Goal: Information Seeking & Learning: Learn about a topic

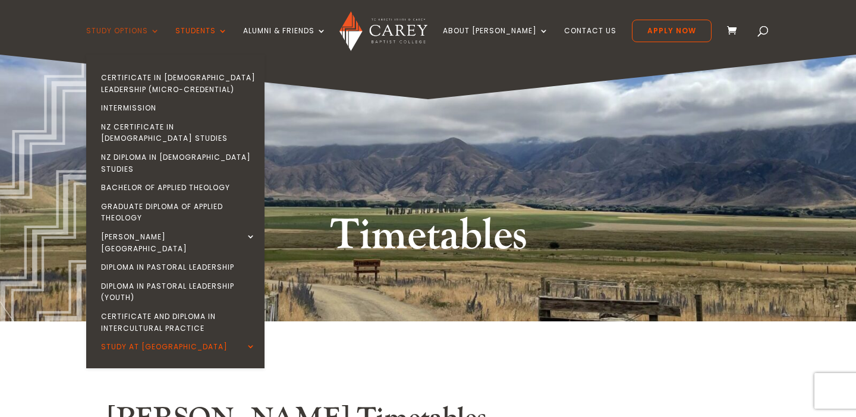
click at [160, 34] on link "Study Options" at bounding box center [123, 41] width 74 height 28
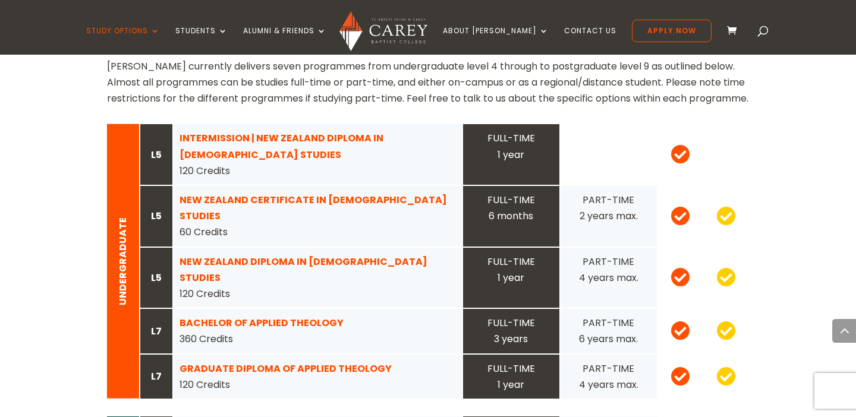
scroll to position [1172, 0]
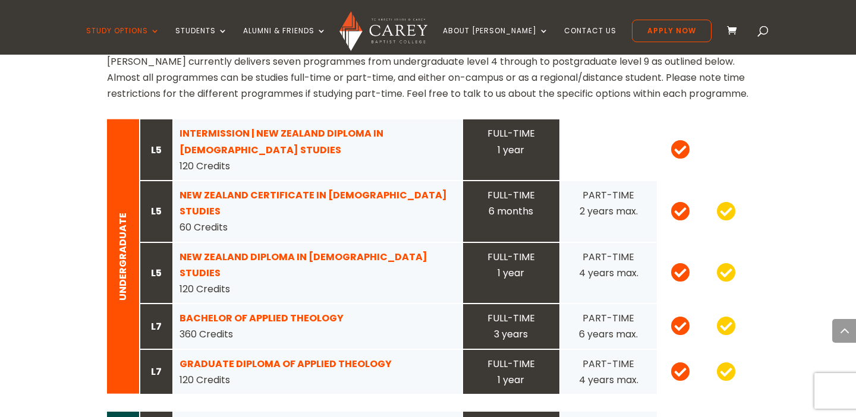
click at [246, 188] on strong "NEW ZEALAND CERTIFICATE IN [DEMOGRAPHIC_DATA] STUDIES" at bounding box center [314, 203] width 268 height 30
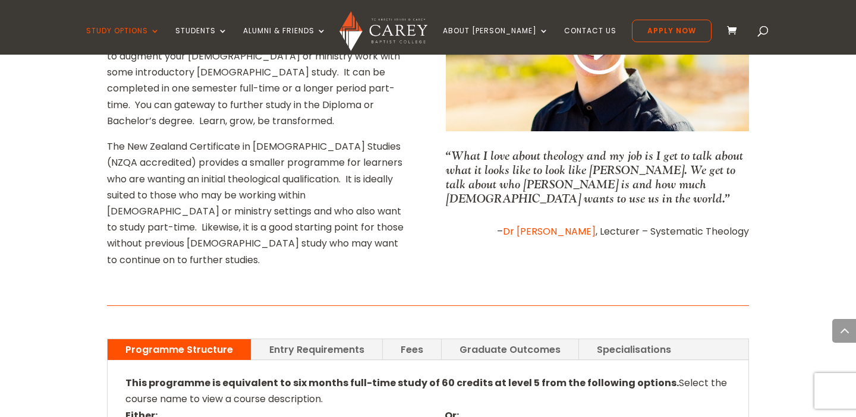
scroll to position [659, 0]
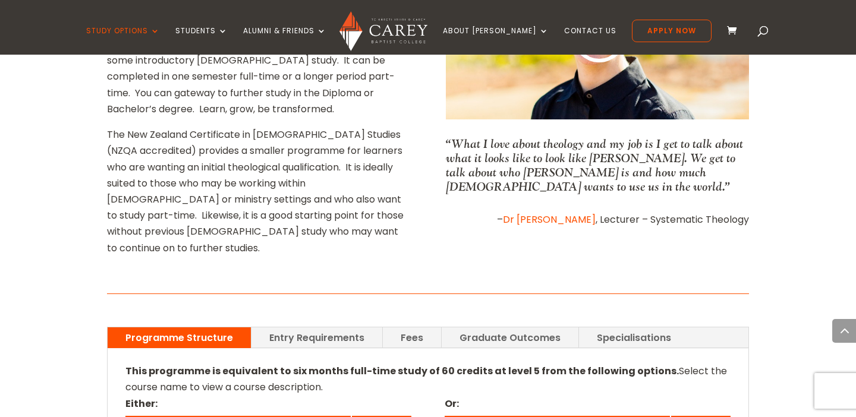
click at [482, 328] on link "Graduate Outcomes" at bounding box center [510, 338] width 137 height 21
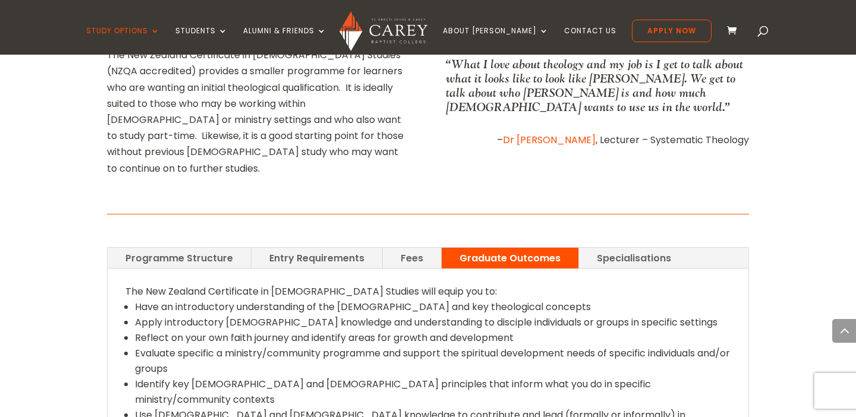
scroll to position [737, 0]
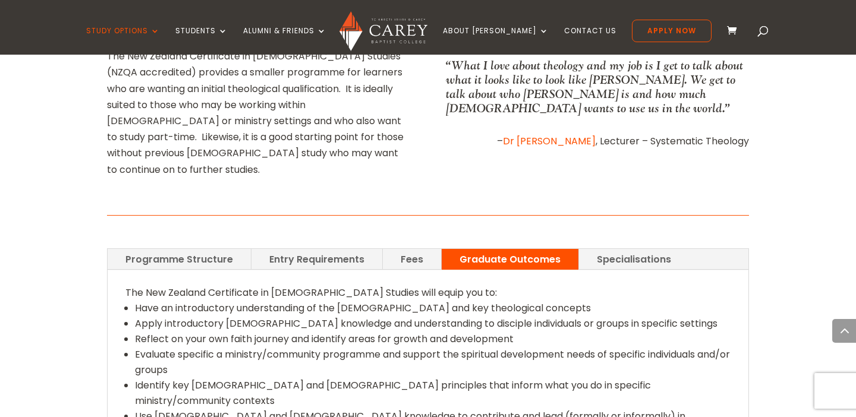
click at [637, 249] on link "Specialisations" at bounding box center [634, 259] width 110 height 21
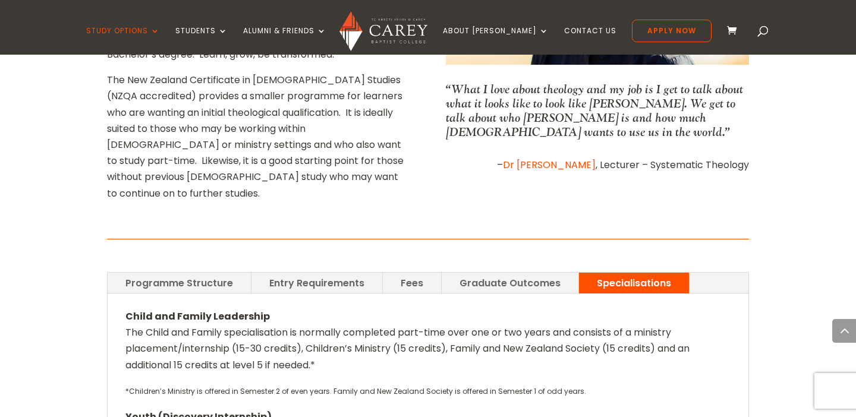
scroll to position [714, 0]
click at [285, 272] on link "Entry Requirements" at bounding box center [317, 282] width 131 height 21
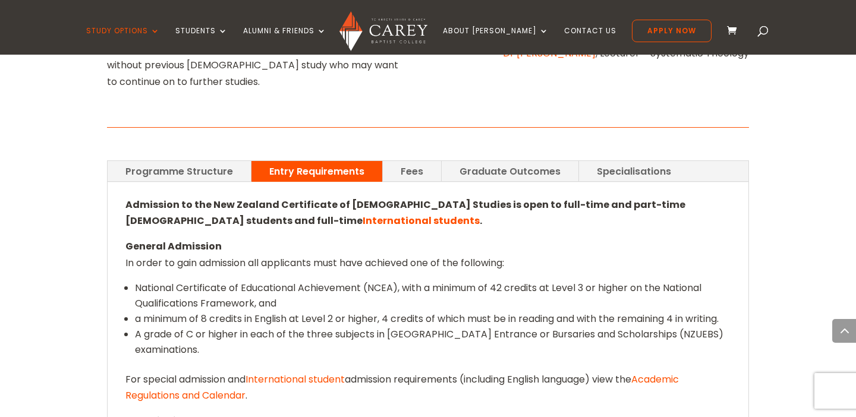
scroll to position [825, 0]
click at [407, 183] on div "Admission to the New Zealand Certificate of Christian Studies is open to full-t…" at bounding box center [428, 330] width 641 height 294
click at [407, 162] on link "Fees" at bounding box center [412, 172] width 58 height 21
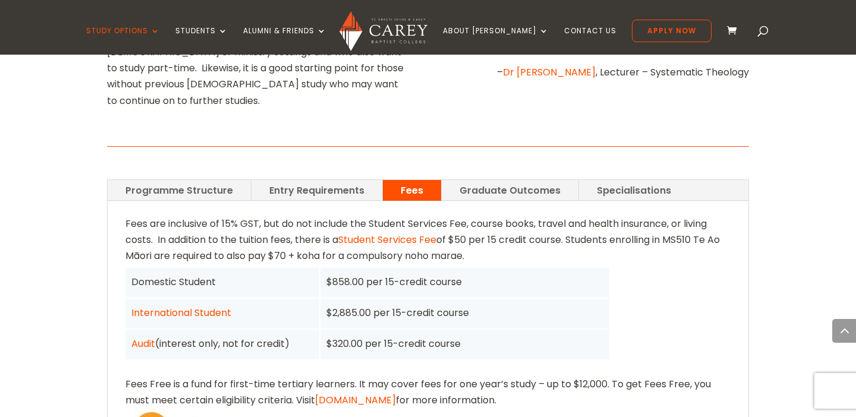
scroll to position [805, 0]
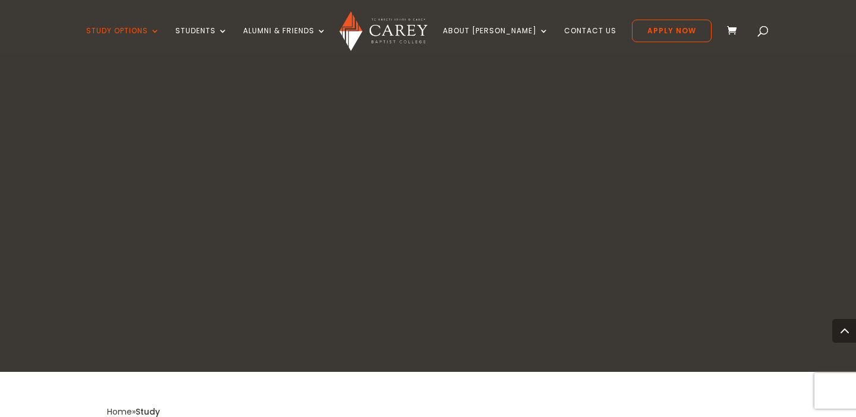
scroll to position [1164, 0]
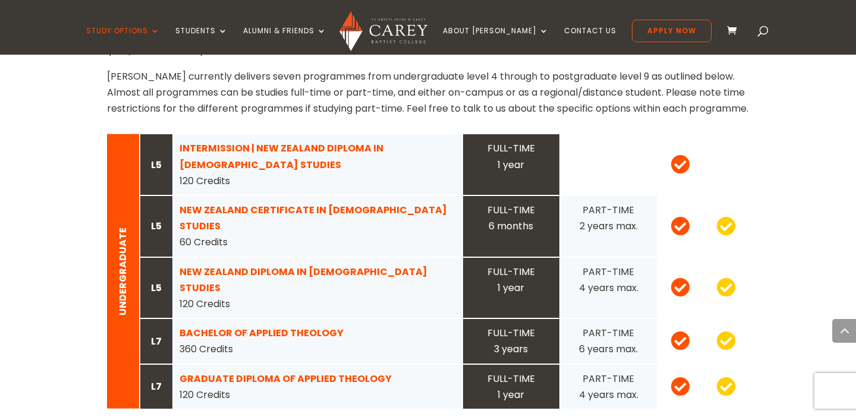
click at [236, 142] on strong "INTERMISSION | NEW ZEALAND DIPLOMA IN CHRISTIAN STUDIES" at bounding box center [282, 157] width 204 height 30
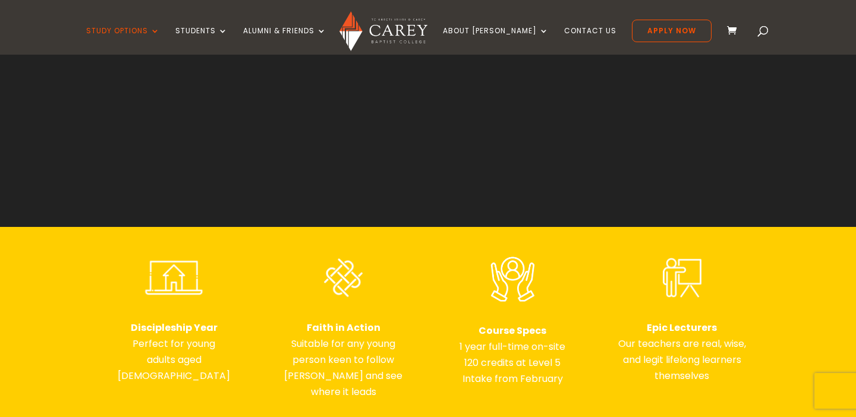
scroll to position [270, 0]
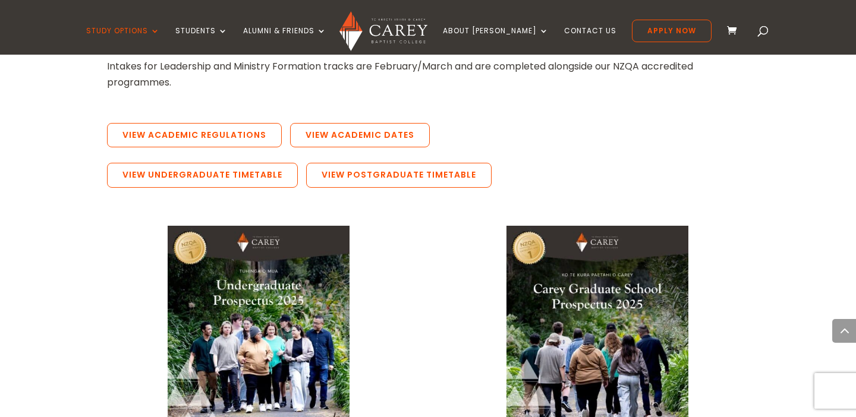
scroll to position [2380, 0]
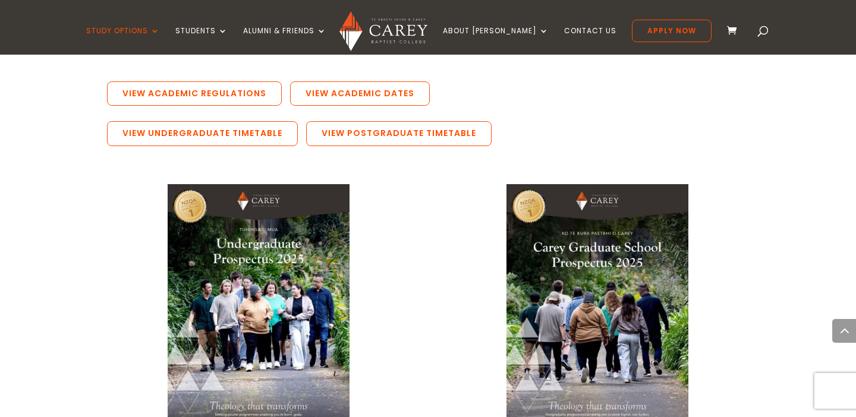
click at [589, 227] on img at bounding box center [598, 312] width 182 height 257
click at [258, 199] on img at bounding box center [259, 312] width 182 height 257
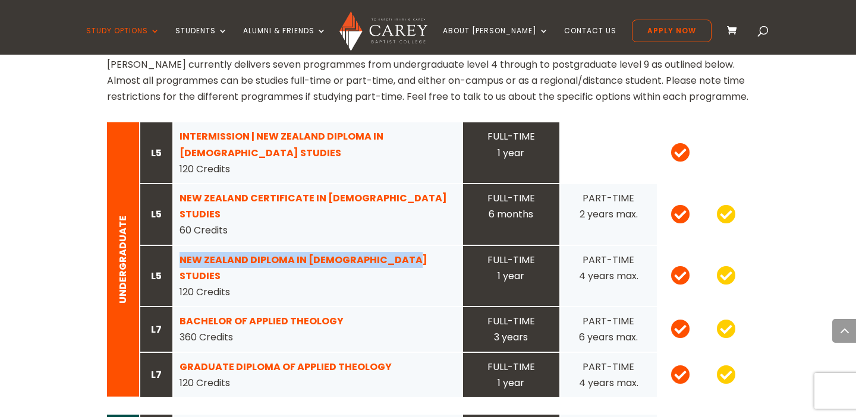
scroll to position [1168, 0]
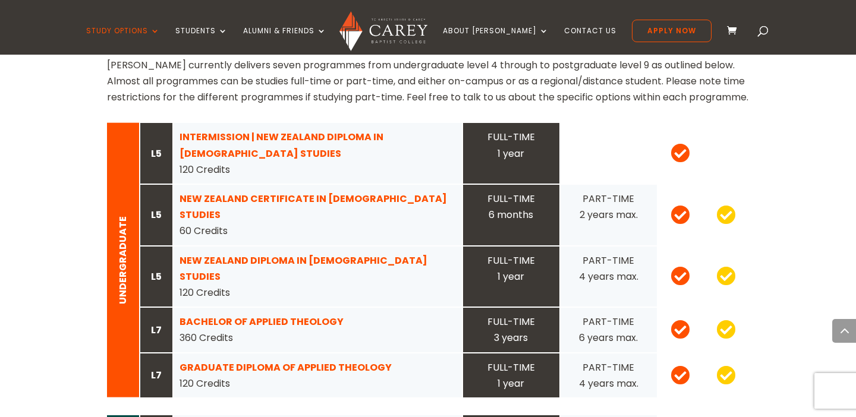
click at [315, 253] on div "NEW ZEALAND DIPLOMA IN CHRISTIAN STUDIES 120 Credits" at bounding box center [318, 277] width 276 height 49
click at [315, 254] on strong "NEW ZEALAND DIPLOMA IN CHRISTIAN STUDIES" at bounding box center [304, 269] width 248 height 30
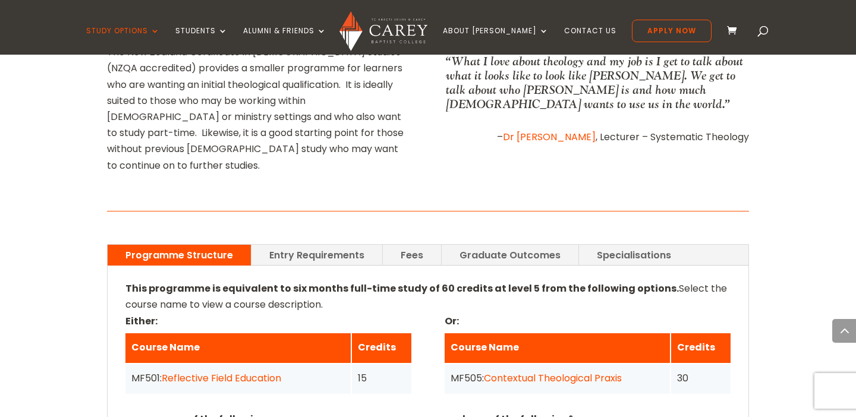
scroll to position [742, 0]
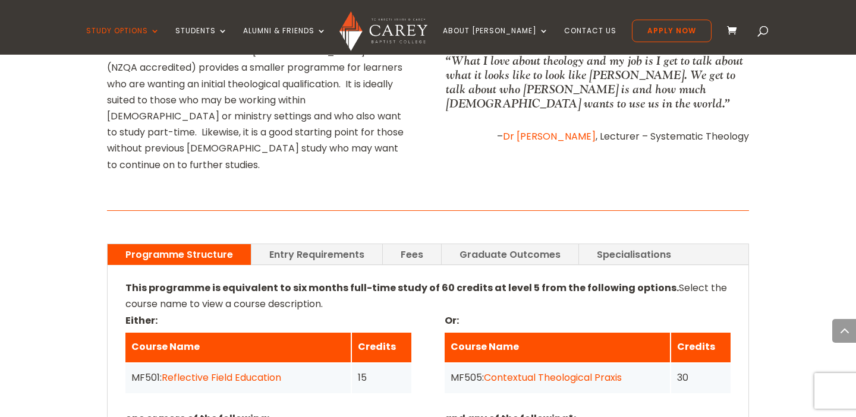
click at [419, 244] on link "Fees" at bounding box center [412, 254] width 58 height 21
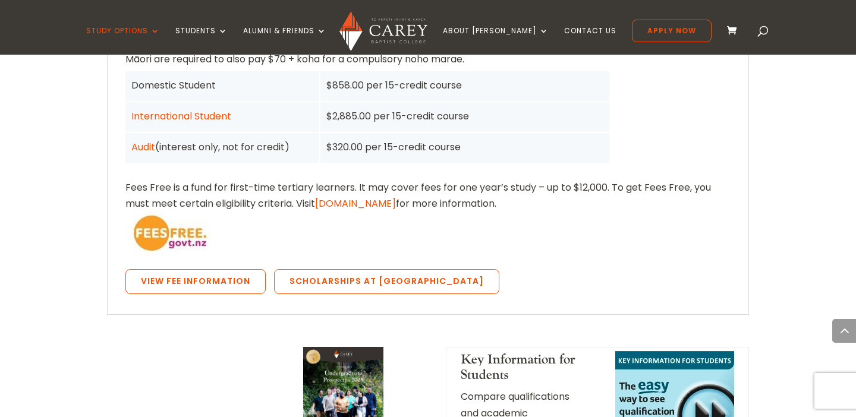
scroll to position [1030, 0]
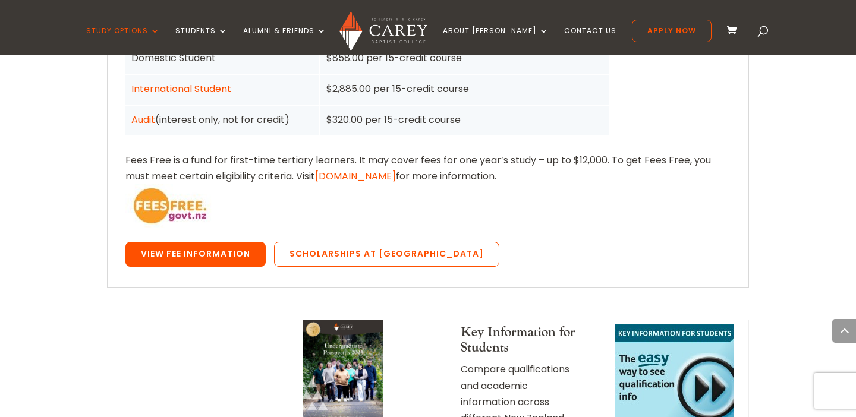
click at [224, 242] on link "View Fee Information" at bounding box center [195, 254] width 140 height 25
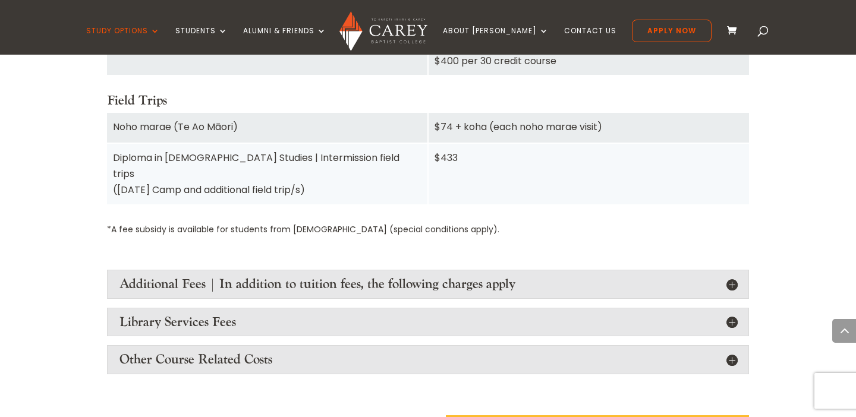
scroll to position [1372, 0]
click at [432, 277] on h4 "Additional Fees | In addition to tuition fees, the following charges apply" at bounding box center [428, 284] width 617 height 15
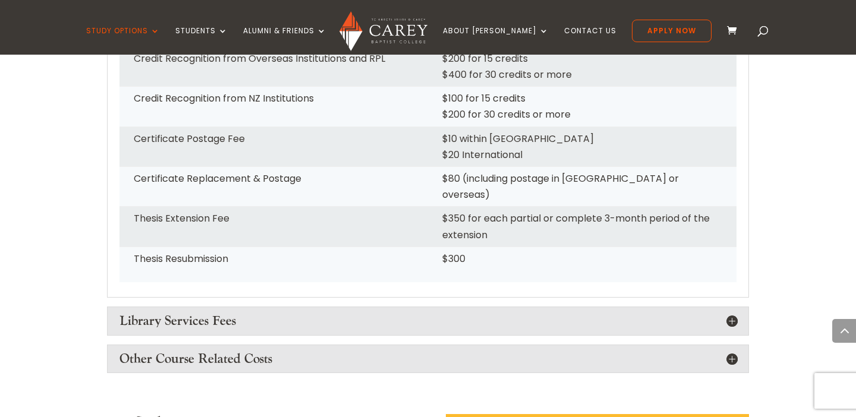
scroll to position [1856, 0]
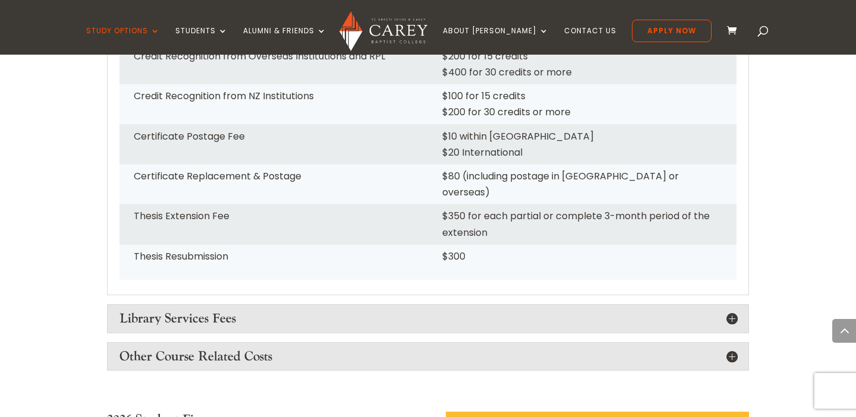
click at [392, 311] on h4 "Library Services Fees" at bounding box center [428, 318] width 617 height 15
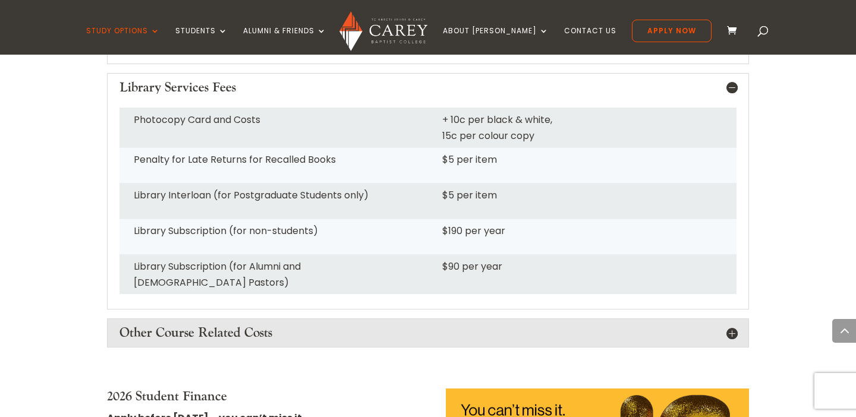
scroll to position [2095, 0]
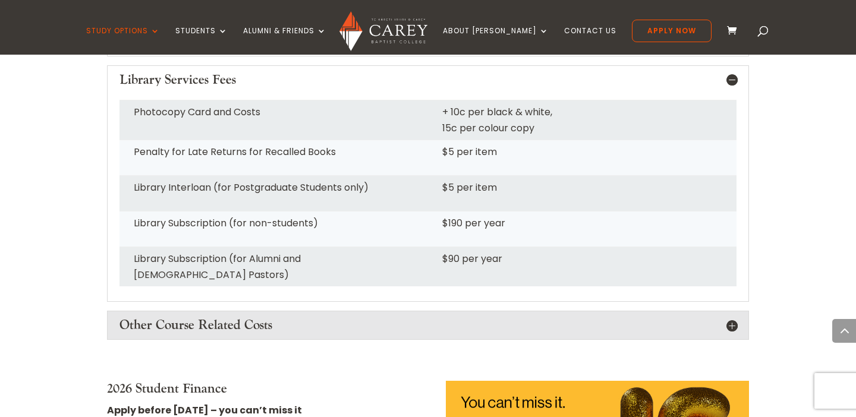
click at [395, 311] on div "Other Course Related Costs 1. TEXTBOOKS While a limited quantity of textbooks a…" at bounding box center [428, 325] width 642 height 29
click at [388, 313] on div "Other Course Related Costs 1. TEXTBOOKS While a limited quantity of textbooks a…" at bounding box center [428, 325] width 642 height 29
click at [383, 318] on h4 "Other Course Related Costs" at bounding box center [428, 325] width 617 height 15
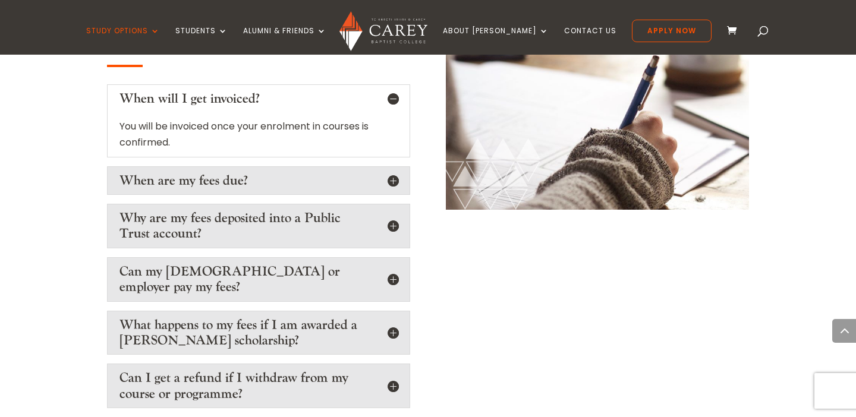
scroll to position [3065, 0]
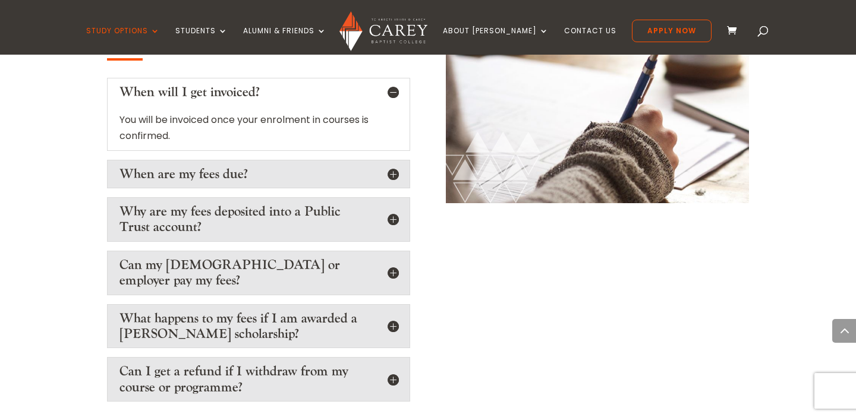
click at [350, 257] on h5 "Can my church or employer pay my fees?" at bounding box center [259, 273] width 278 height 32
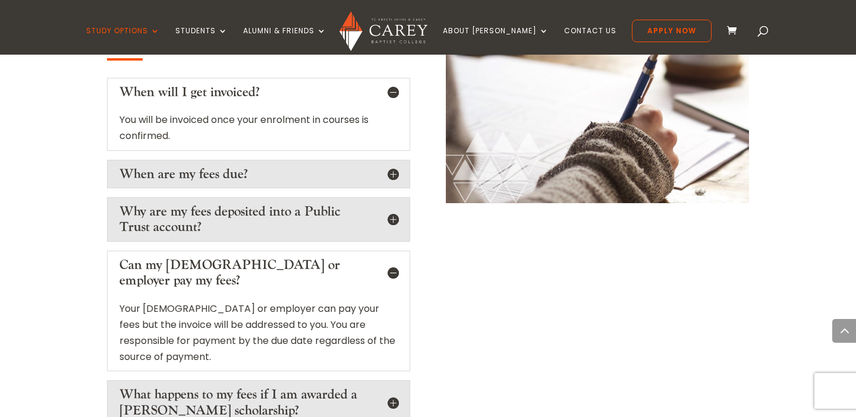
click at [350, 257] on h5 "Can my church or employer pay my fees?" at bounding box center [259, 273] width 278 height 32
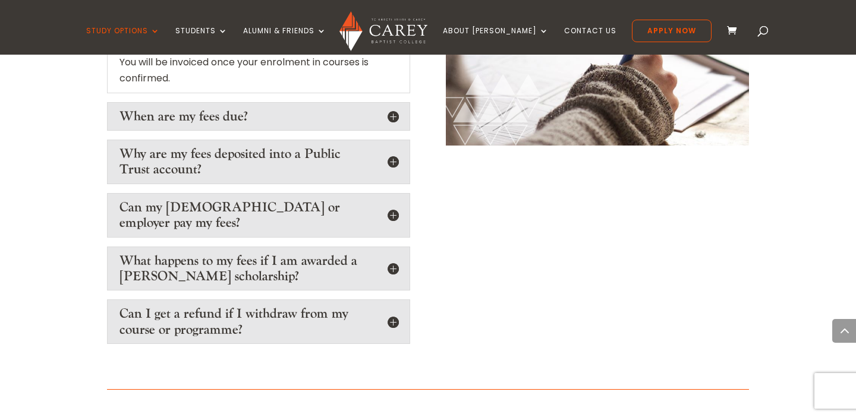
scroll to position [3122, 0]
click at [350, 254] on h5 "What happens to my fees if I am awarded a Carey scholarship?" at bounding box center [259, 270] width 278 height 32
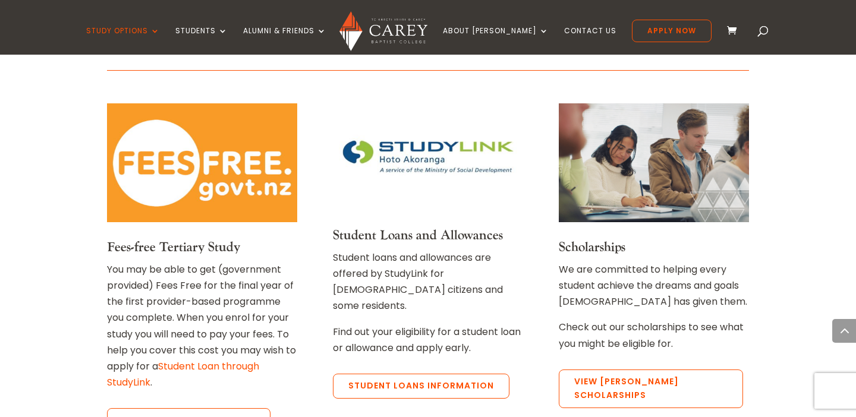
scroll to position [3558, 0]
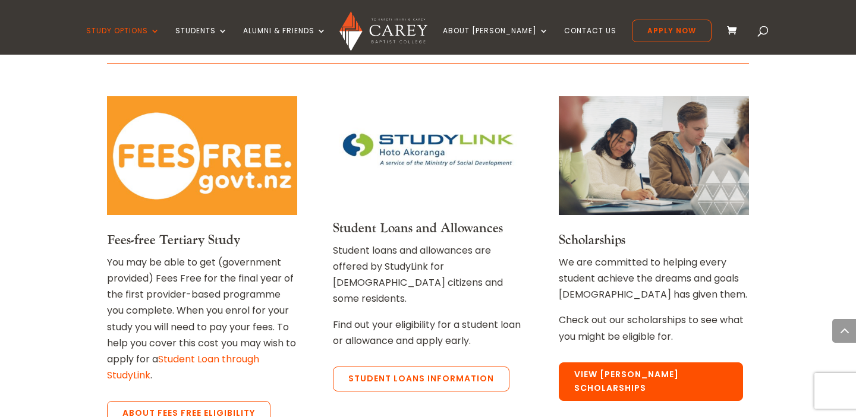
click at [661, 363] on link "View Carey Scholarships" at bounding box center [651, 382] width 184 height 39
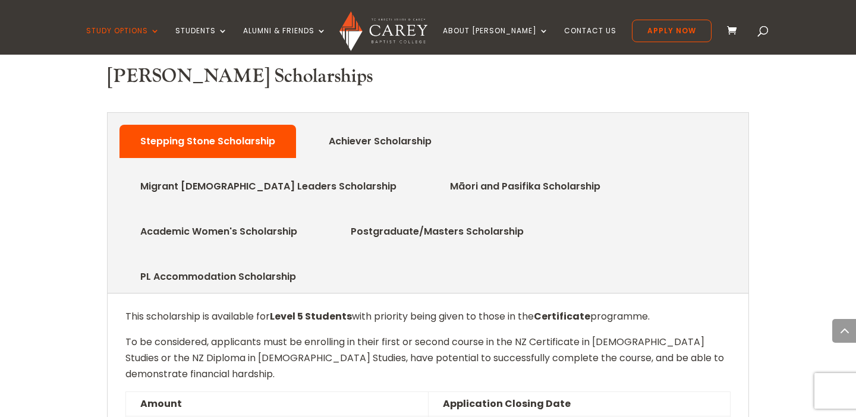
scroll to position [539, 0]
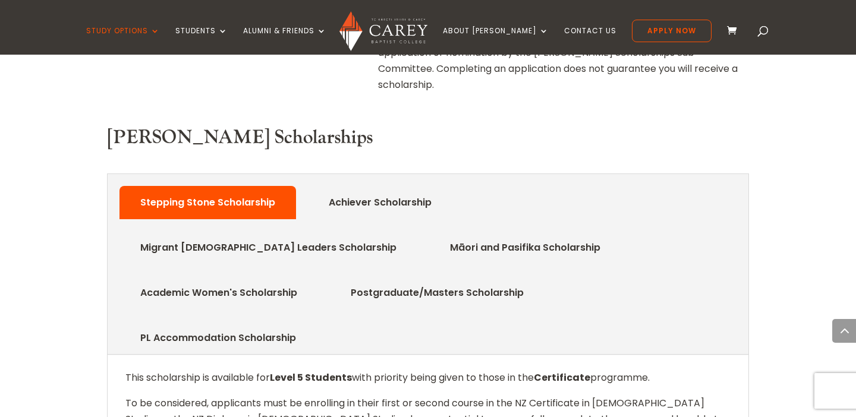
click at [405, 191] on link "Achiever Scholarship" at bounding box center [380, 203] width 139 height 24
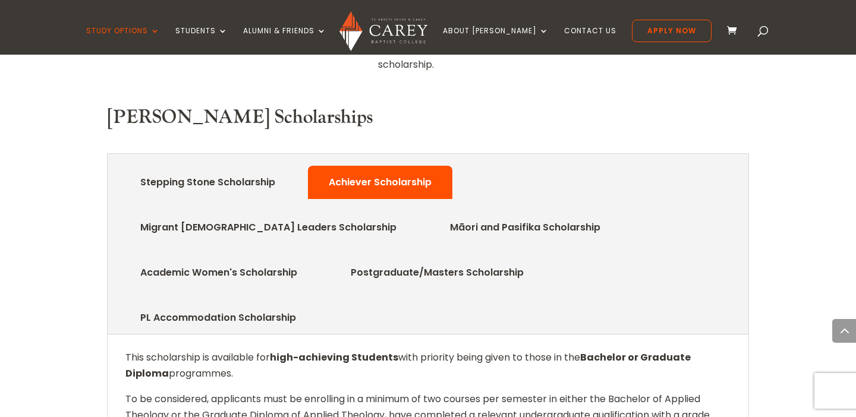
scroll to position [558, 0]
click at [318, 257] on li "Academic Women's Scholarship" at bounding box center [219, 273] width 199 height 33
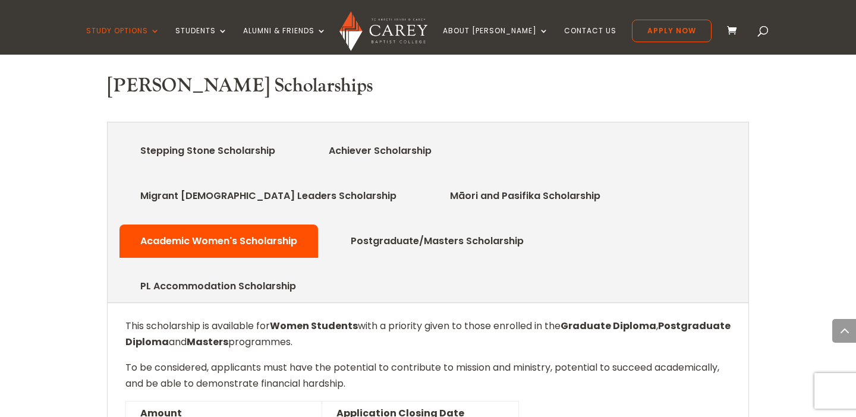
scroll to position [592, 0]
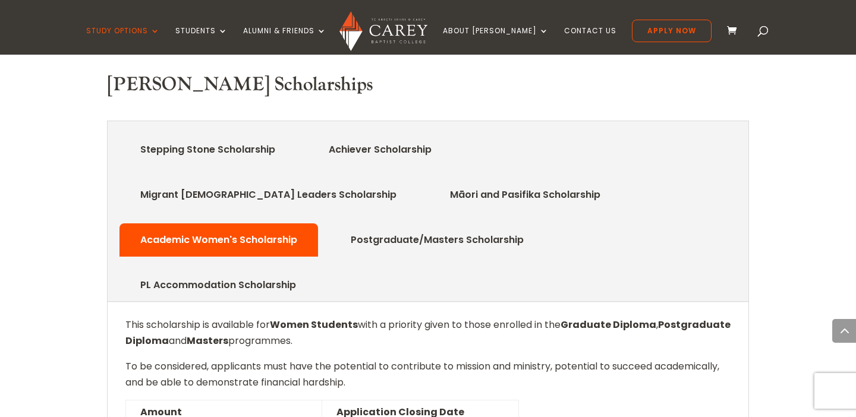
click at [274, 274] on link "PL Accommodation Scholarship" at bounding box center [217, 286] width 191 height 24
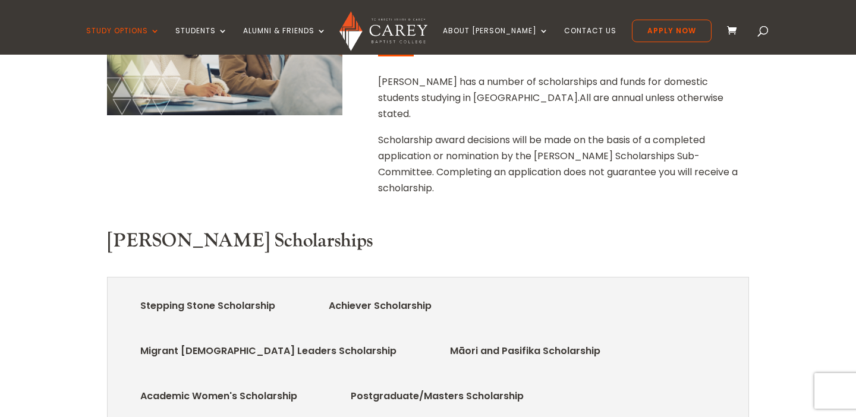
scroll to position [413, 0]
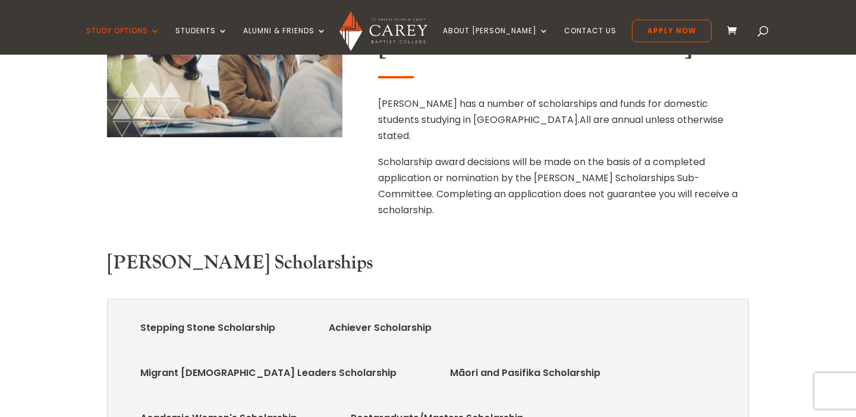
click at [414, 362] on link "Migrant Church Leaders Scholarship" at bounding box center [268, 374] width 292 height 24
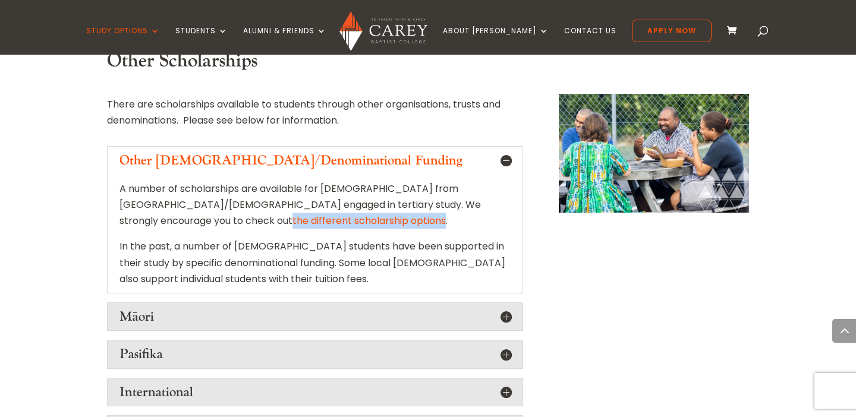
scroll to position [1237, 0]
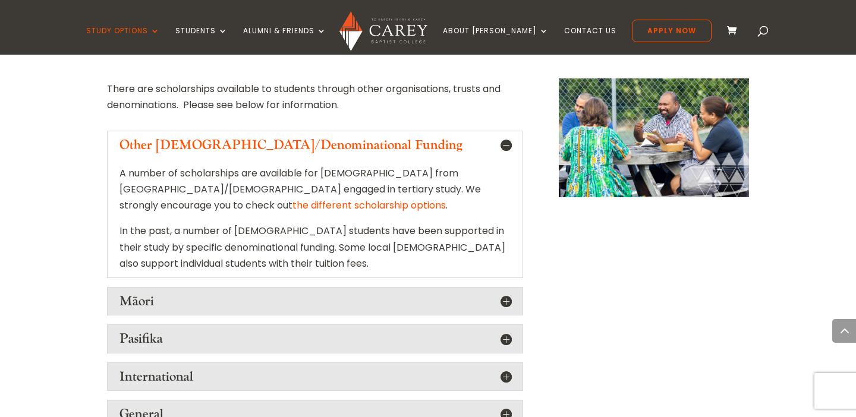
click at [392, 407] on h5 "General" at bounding box center [315, 414] width 391 height 15
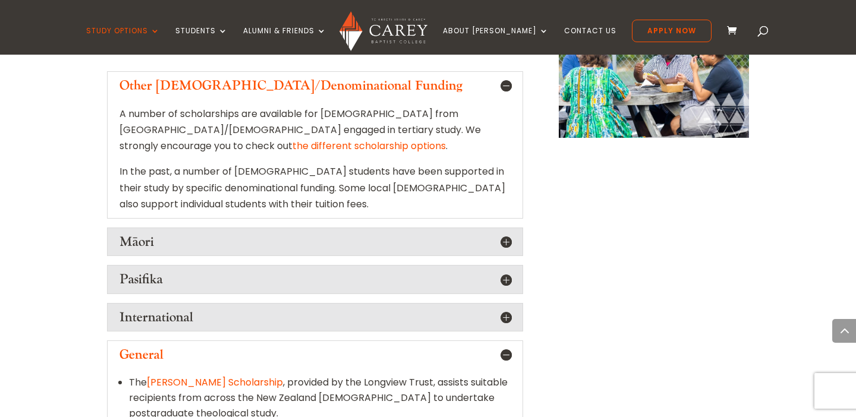
scroll to position [1339, 0]
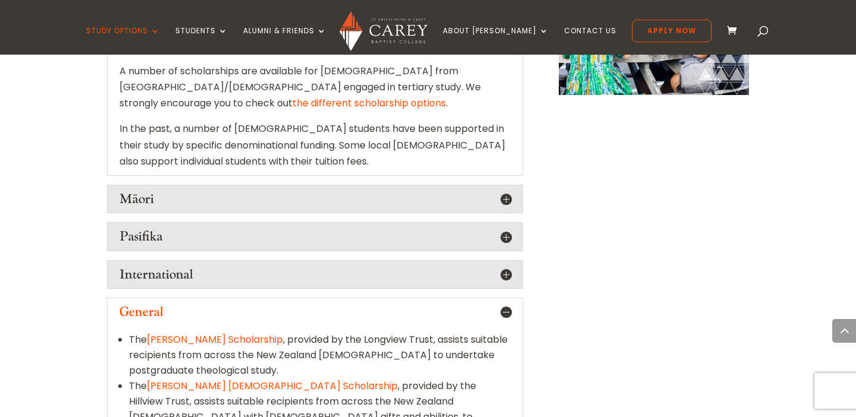
click at [250, 333] on link "Matt Alexander Scholarship" at bounding box center [215, 340] width 136 height 14
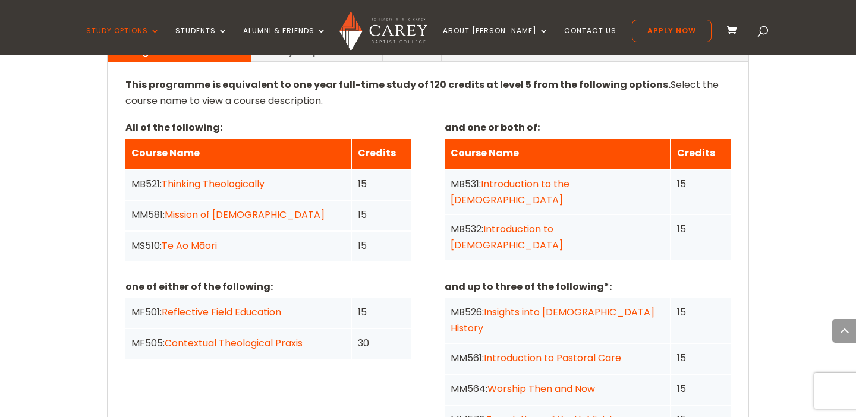
scroll to position [963, 0]
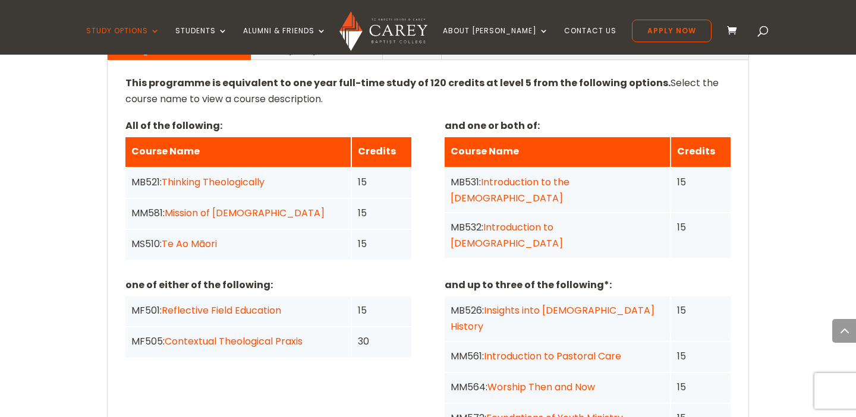
click at [521, 411] on link "Foundations of Youth Ministry" at bounding box center [554, 418] width 137 height 14
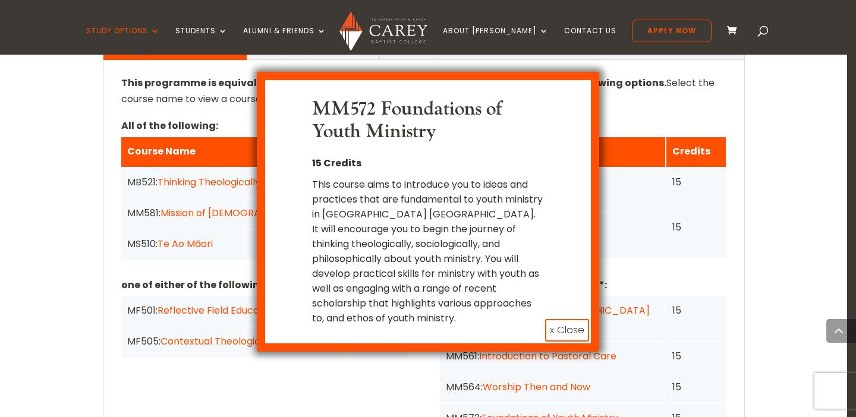
click at [567, 327] on button "x Close" at bounding box center [567, 330] width 44 height 23
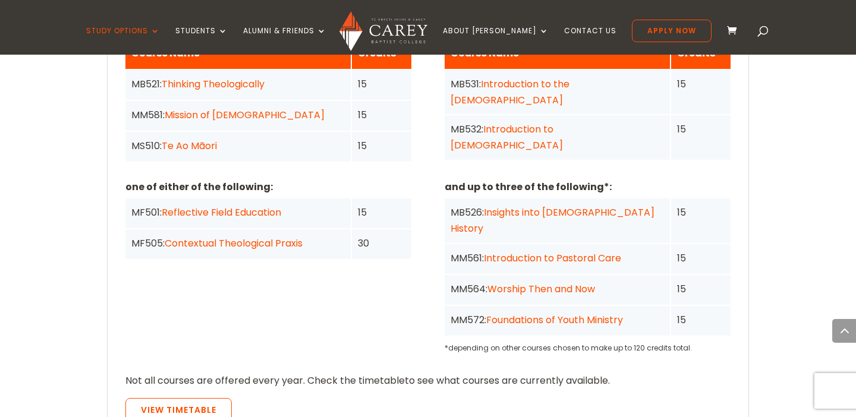
scroll to position [1062, 0]
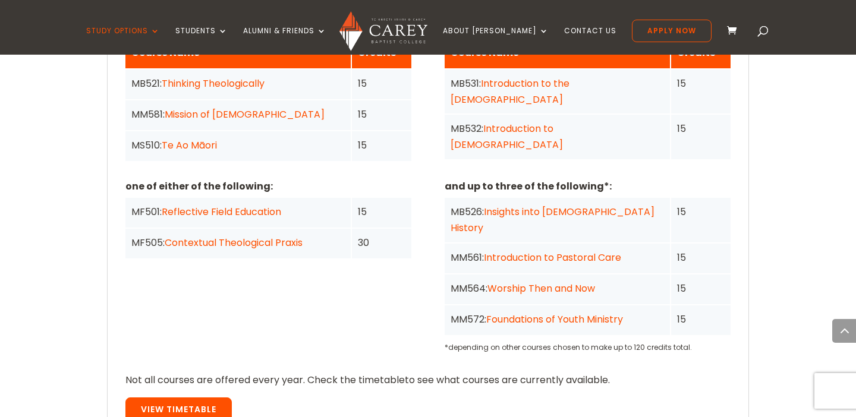
click at [191, 398] on link "View Timetable" at bounding box center [178, 410] width 106 height 25
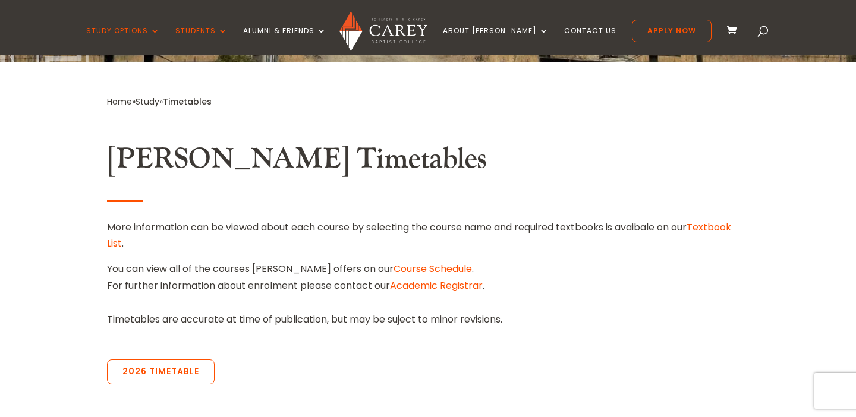
scroll to position [370, 0]
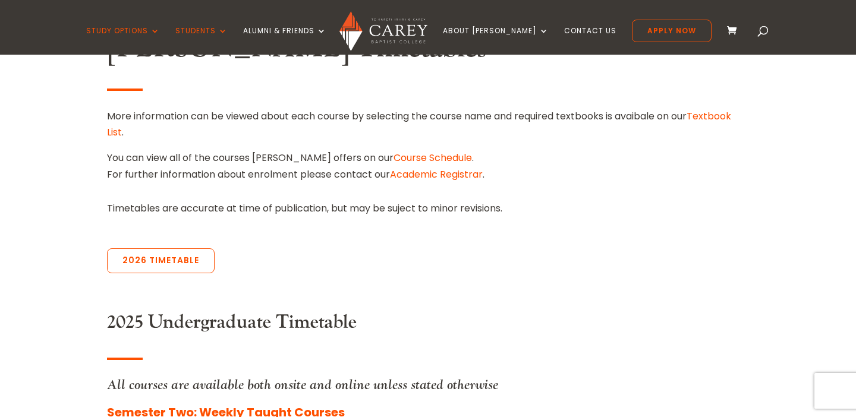
click at [173, 247] on div "2026 Timetable" at bounding box center [428, 263] width 642 height 63
click at [173, 256] on link "2026 Timetable" at bounding box center [161, 261] width 108 height 25
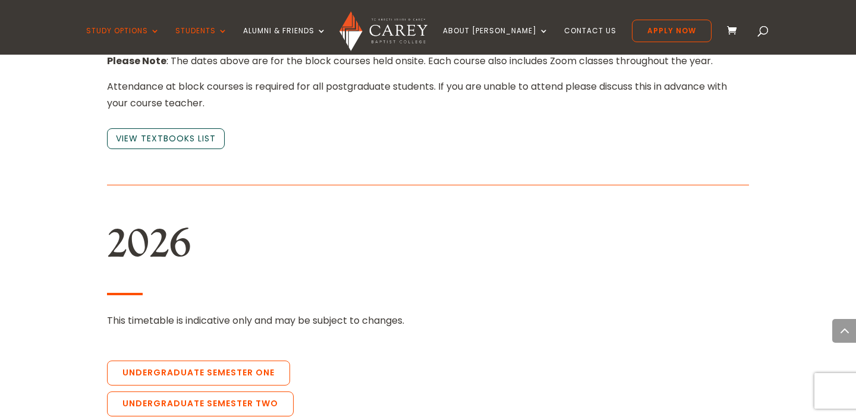
scroll to position [2586, 0]
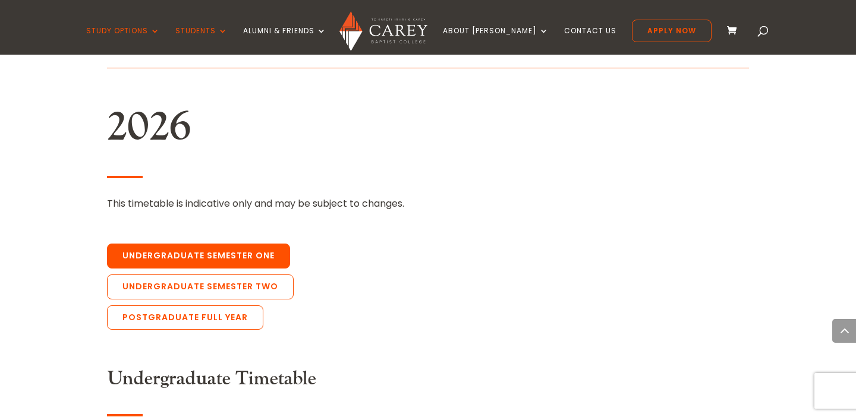
click at [270, 244] on link "Undergraduate Semester One" at bounding box center [198, 256] width 183 height 25
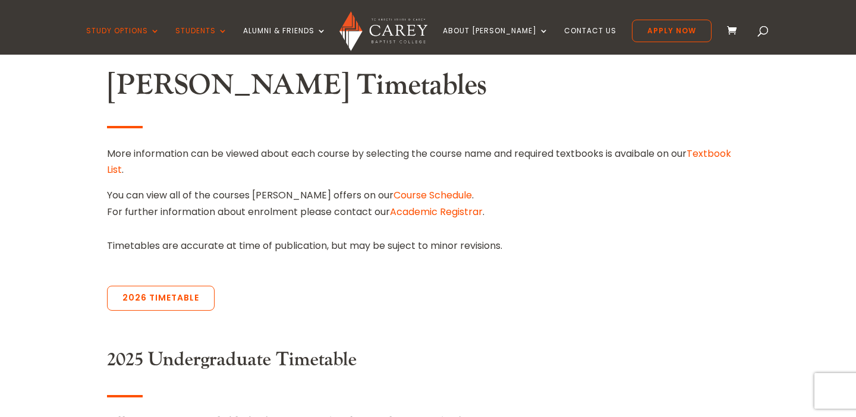
scroll to position [334, 0]
click at [218, 278] on div "2026 Timetable" at bounding box center [428, 300] width 642 height 63
click at [201, 282] on div "2026 Timetable" at bounding box center [428, 300] width 642 height 63
click at [193, 290] on link "2026 Timetable" at bounding box center [161, 297] width 108 height 25
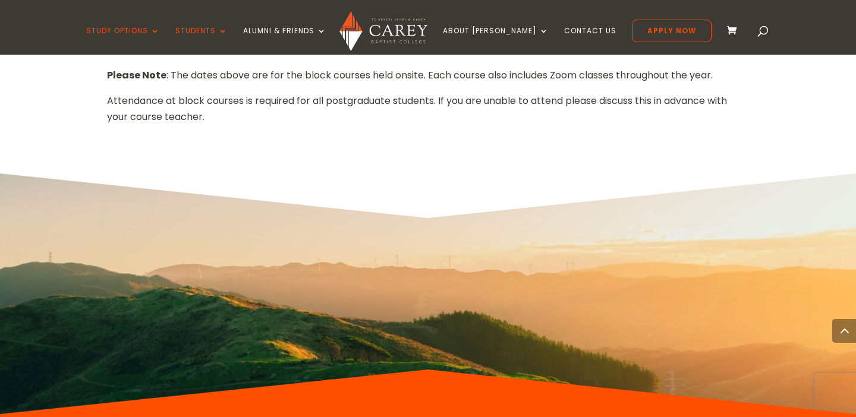
scroll to position [5814, 0]
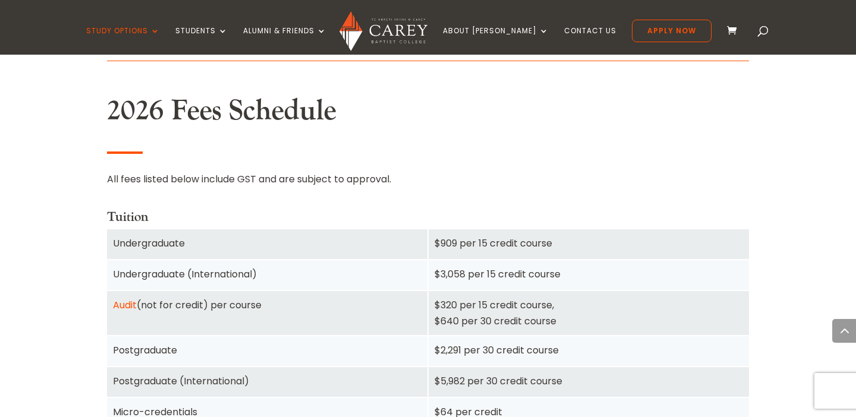
scroll to position [716, 0]
click at [381, 230] on div "Undergraduate" at bounding box center [267, 245] width 320 height 30
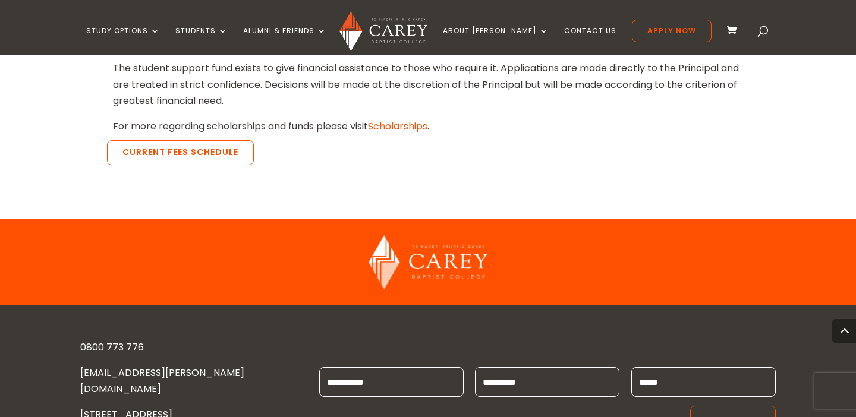
scroll to position [2528, 0]
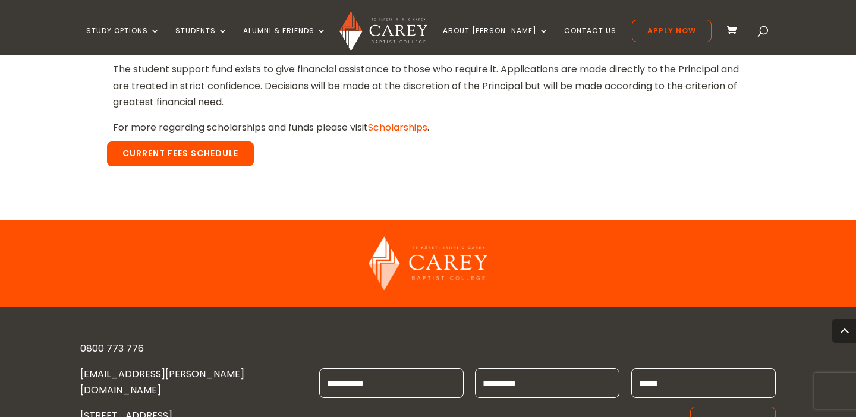
click at [202, 161] on link "Current Fees Schedule" at bounding box center [180, 154] width 147 height 25
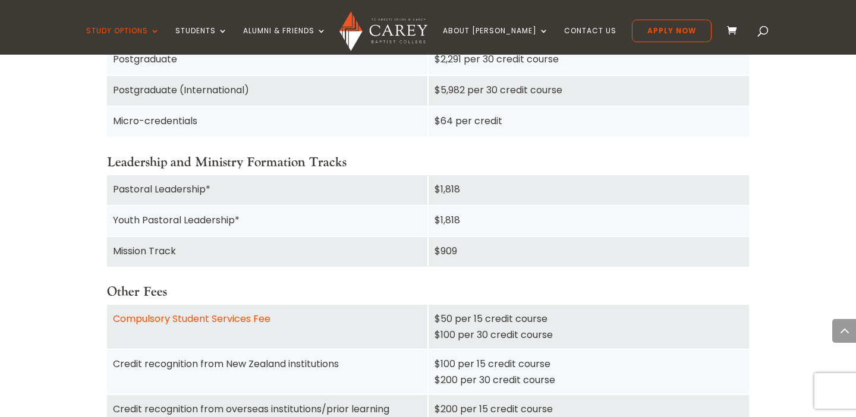
scroll to position [1017, 0]
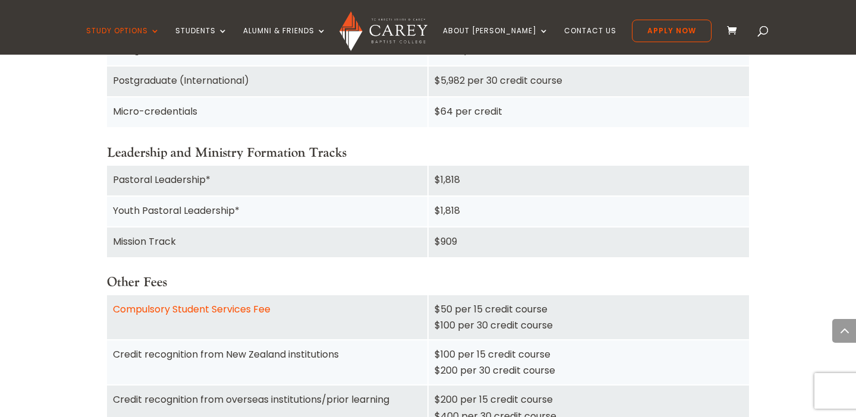
click at [454, 212] on div "$1,818" at bounding box center [589, 211] width 309 height 16
click at [452, 212] on div "$1,818" at bounding box center [589, 211] width 309 height 16
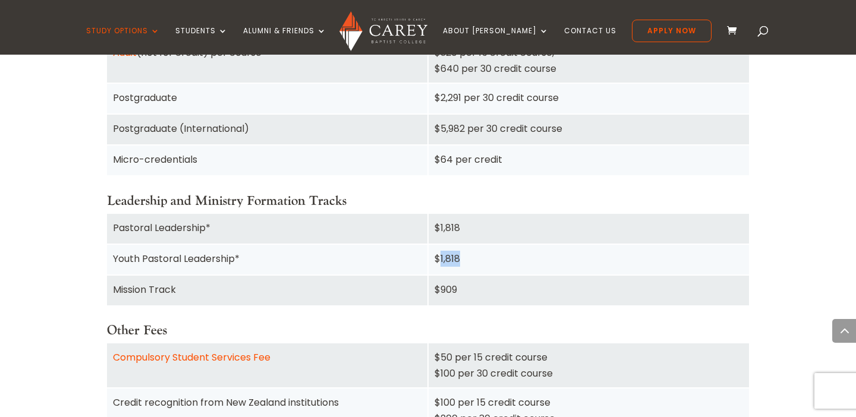
scroll to position [969, 0]
